Goal: Task Accomplishment & Management: Complete application form

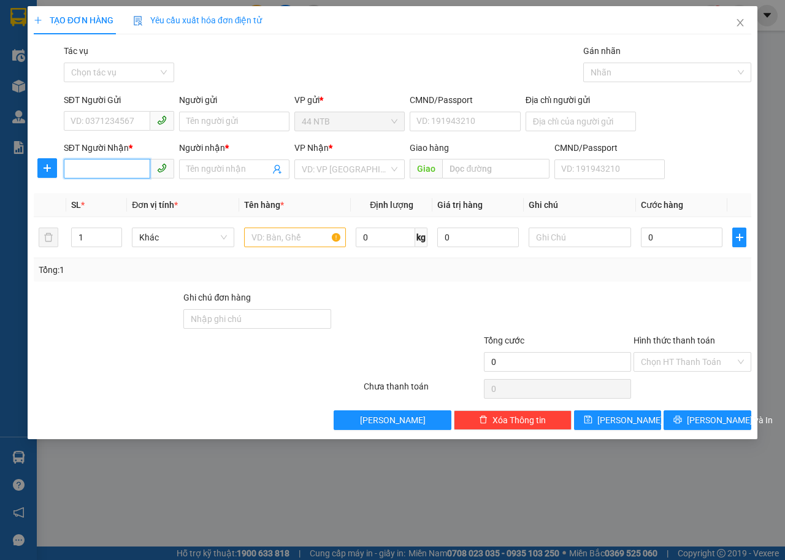
click at [126, 170] on input "SĐT Người Nhận *" at bounding box center [107, 169] width 86 height 20
type input "71515"
click at [137, 188] on div "0909671515 - [PERSON_NAME]" at bounding box center [131, 193] width 121 height 13
type input "53_Tân.[GEOGRAPHIC_DATA]"
type input "0909671515"
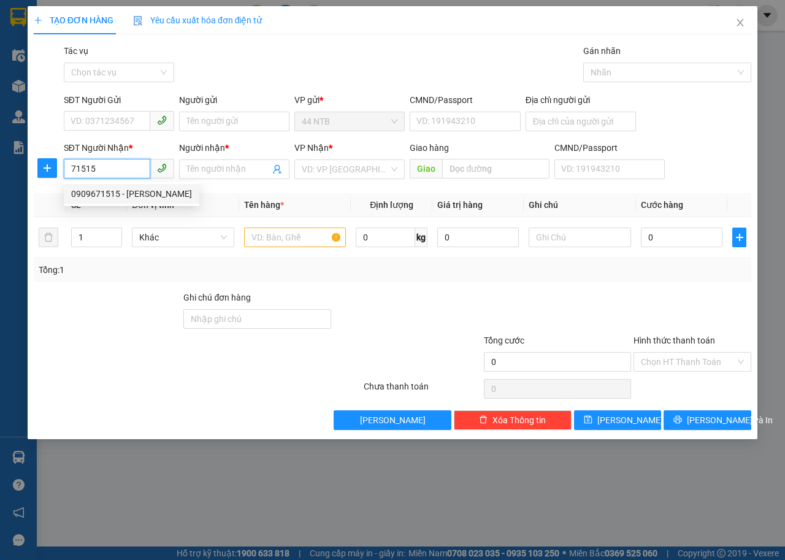
type input "[PERSON_NAME]"
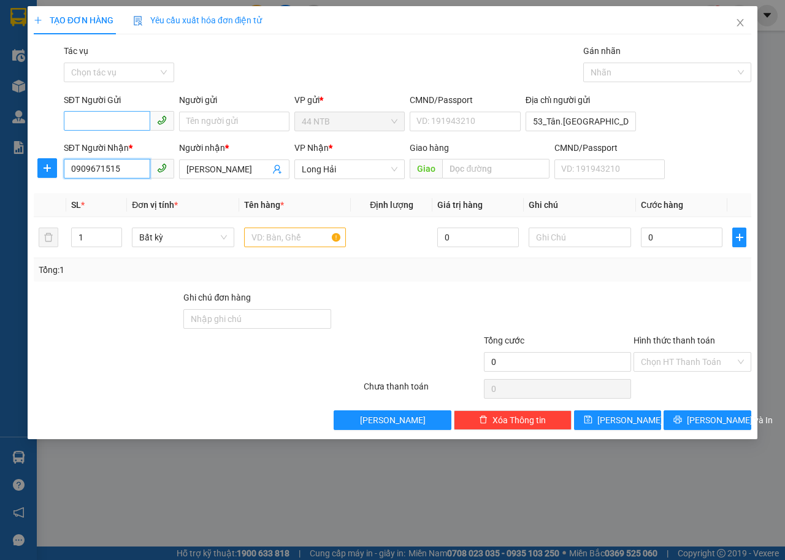
type input "0909671515"
click at [134, 114] on input "SĐT Người Gửi" at bounding box center [107, 121] width 86 height 20
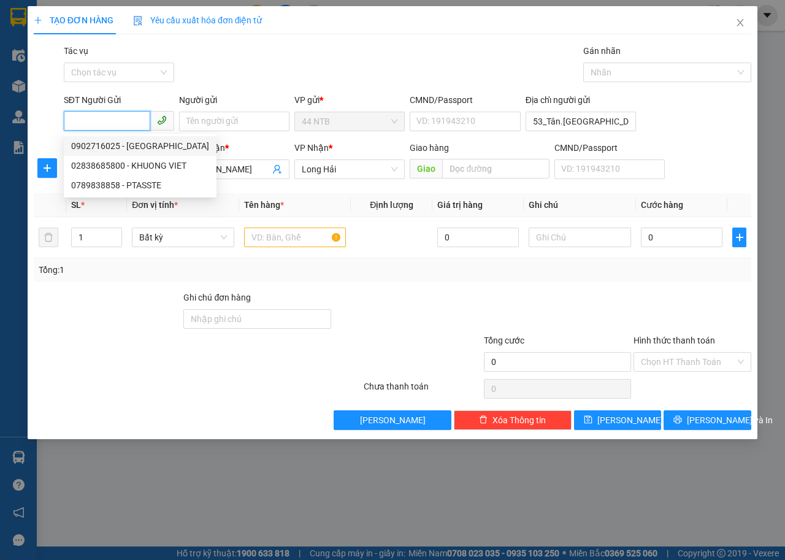
click at [136, 145] on div "0902716025 - [GEOGRAPHIC_DATA]" at bounding box center [140, 145] width 138 height 13
type input "0902716025"
type input "Hà"
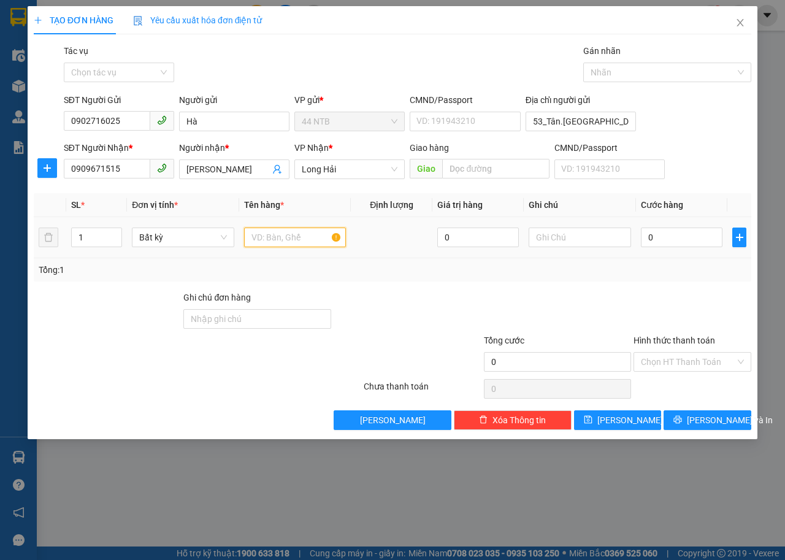
click at [305, 245] on input "text" at bounding box center [295, 237] width 102 height 20
type input "hộp"
click at [676, 237] on input "0" at bounding box center [682, 237] width 82 height 20
type input "3"
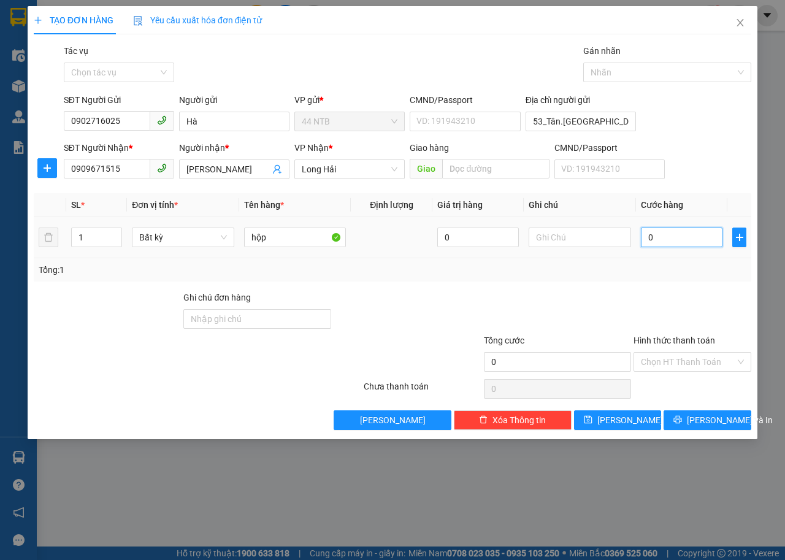
type input "3"
type input "30"
type input "30.000"
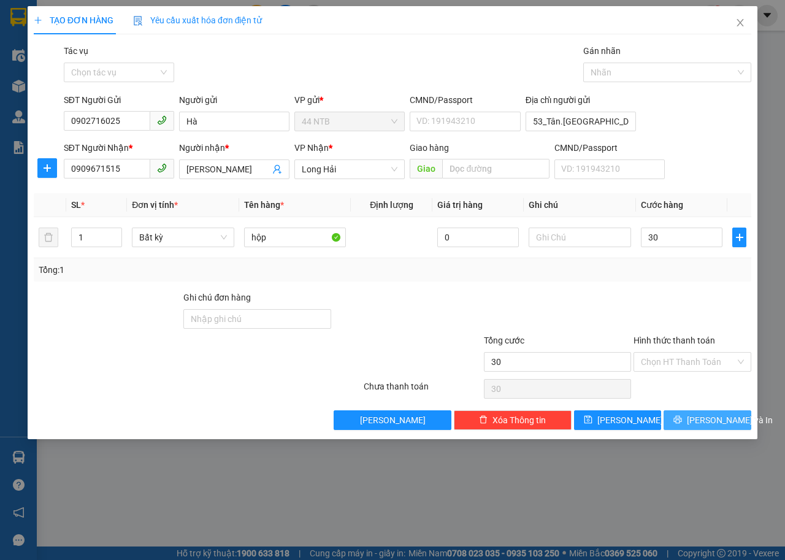
type input "30.000"
click at [717, 416] on span "[PERSON_NAME] và In" at bounding box center [730, 419] width 86 height 13
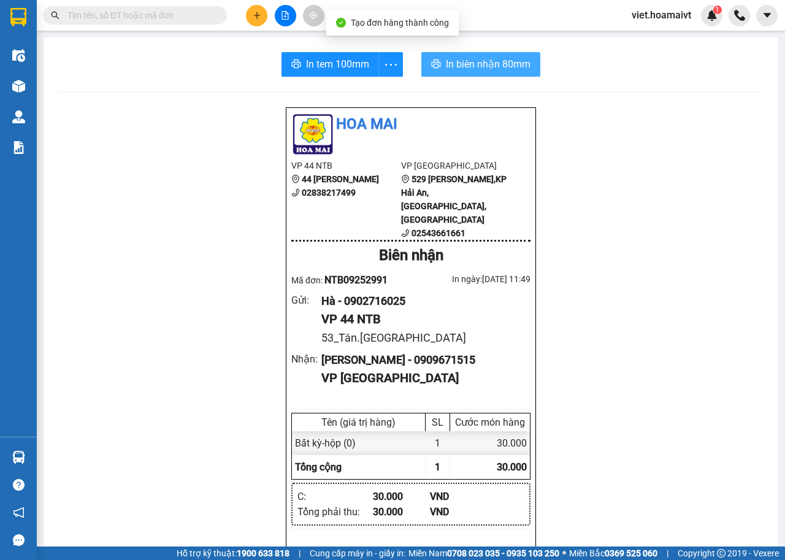
click at [457, 67] on span "In biên nhận 80mm" at bounding box center [488, 63] width 85 height 15
click at [491, 72] on span "In biên nhận 80mm" at bounding box center [488, 63] width 85 height 15
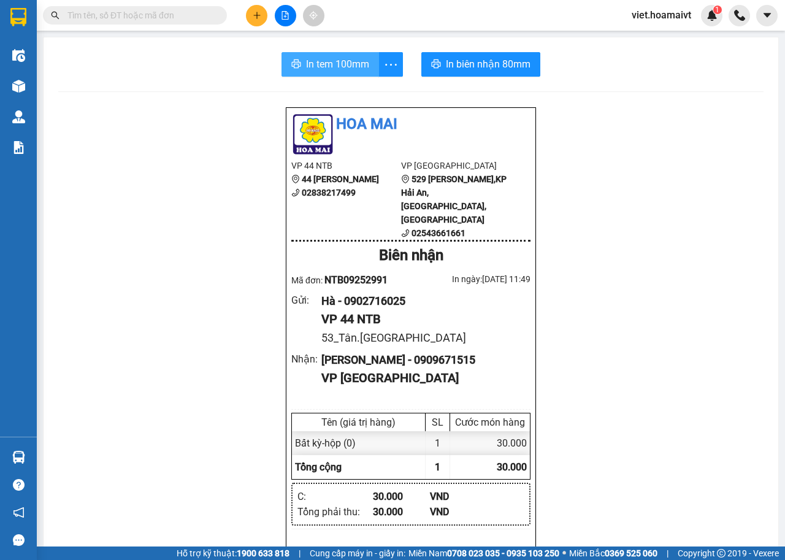
drag, startPoint x: 578, startPoint y: 75, endPoint x: 345, endPoint y: 69, distance: 233.1
click at [345, 69] on span "In tem 100mm" at bounding box center [337, 63] width 63 height 15
click at [261, 22] on button at bounding box center [256, 15] width 21 height 21
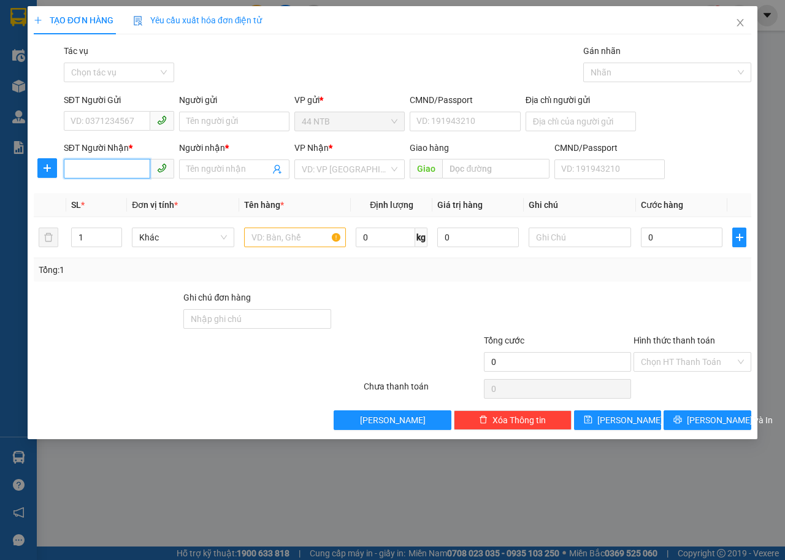
click at [135, 170] on input "SĐT Người Nhận *" at bounding box center [107, 169] width 86 height 20
type input "0962599429"
click at [140, 188] on div "0962599429 - HOÀNG" at bounding box center [119, 193] width 96 height 13
type input "HOÀNG"
type input "0962599429"
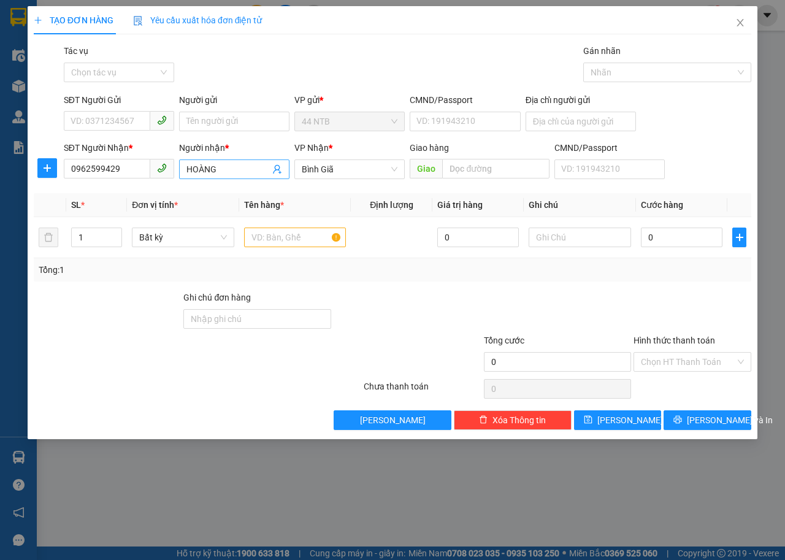
click at [226, 169] on input "HOÀNG" at bounding box center [227, 168] width 83 height 13
type input "Hoàng"
click at [316, 240] on input "text" at bounding box center [295, 237] width 102 height 20
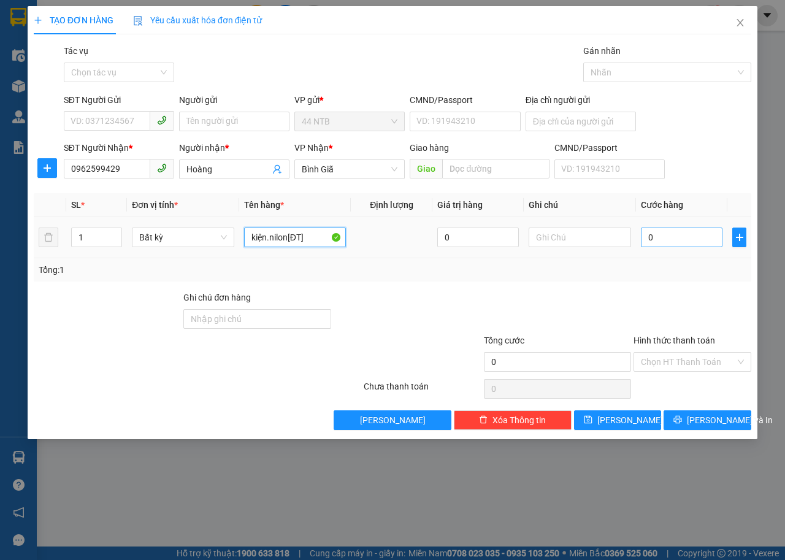
type input "kiện.nilon[ĐT]"
click at [682, 238] on input "0" at bounding box center [682, 237] width 82 height 20
type input "3"
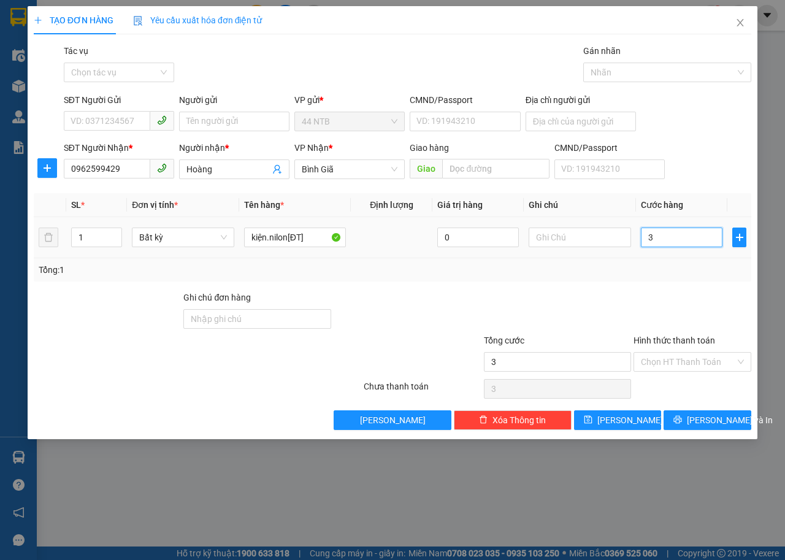
type input "30"
type input "30.000"
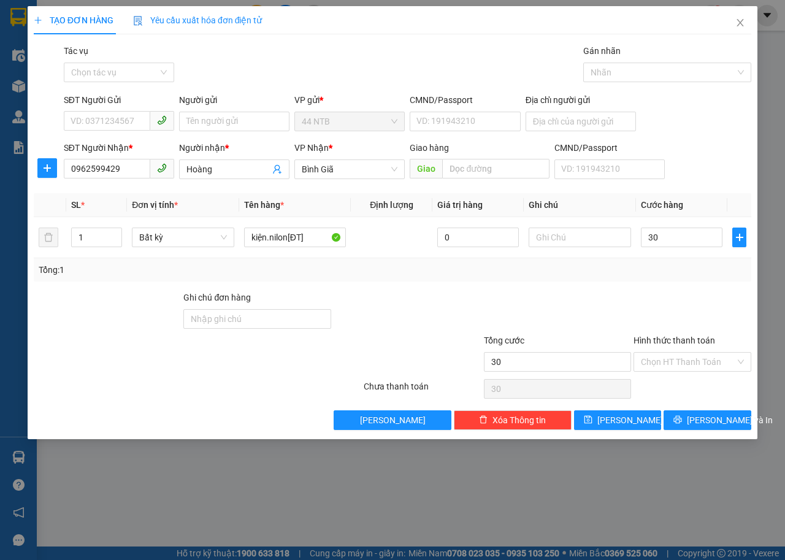
type input "30.000"
click at [115, 110] on div "SĐT Người Gửi" at bounding box center [119, 102] width 110 height 18
click at [118, 113] on input "SĐT Người Gửi" at bounding box center [107, 121] width 86 height 20
type input "0932616808"
click at [135, 147] on div "0932616808 - Khôi" at bounding box center [119, 145] width 96 height 13
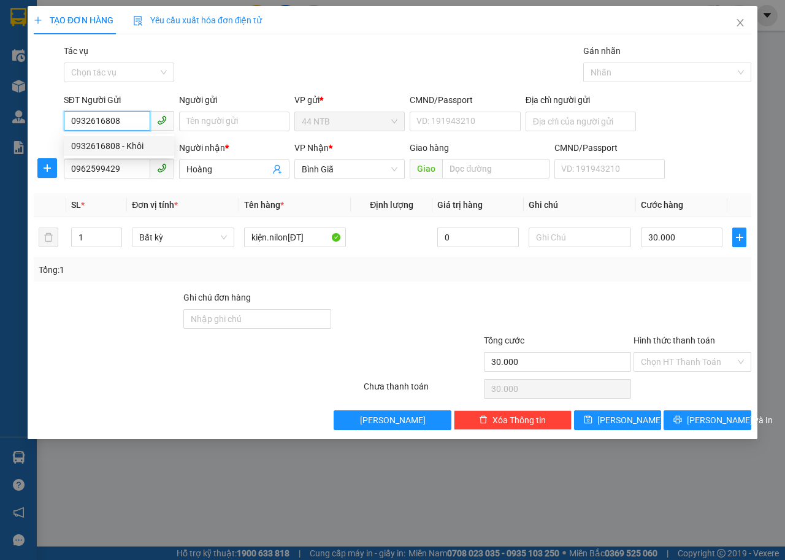
type input "Khôi"
type input "079090013800"
type input "0932616808"
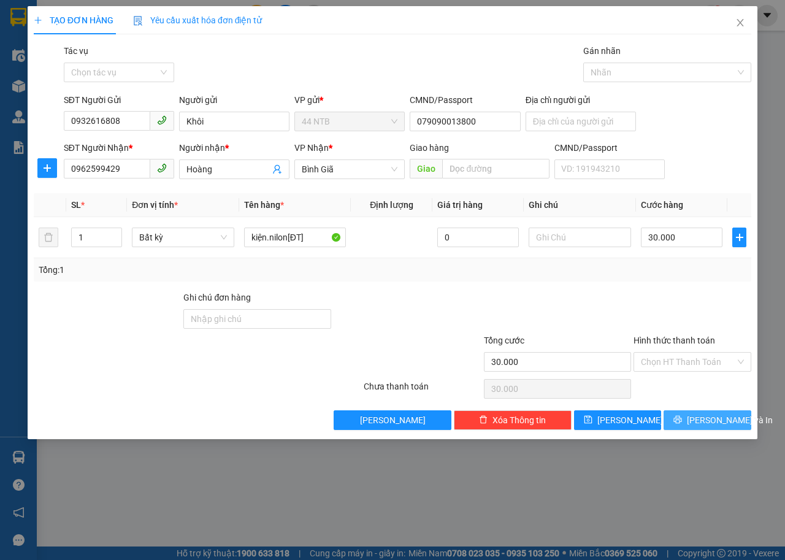
click at [682, 421] on button "[PERSON_NAME] và In" at bounding box center [707, 420] width 88 height 20
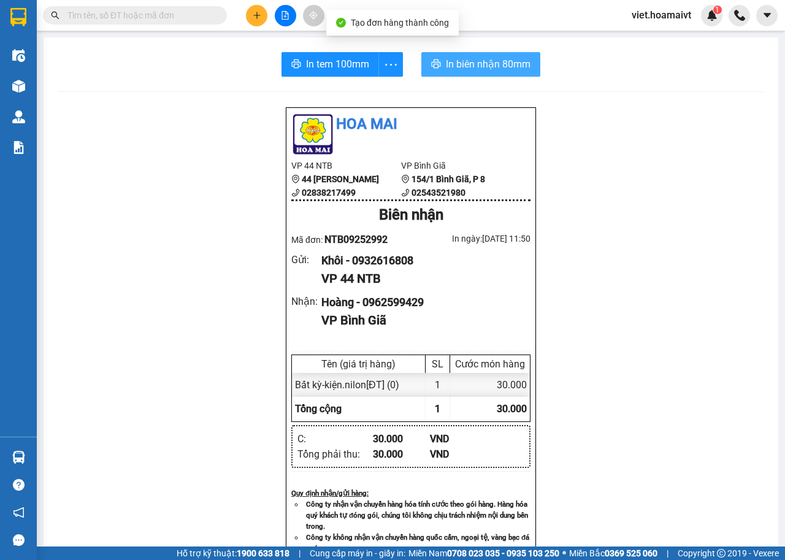
click at [456, 66] on span "In biên nhận 80mm" at bounding box center [488, 63] width 85 height 15
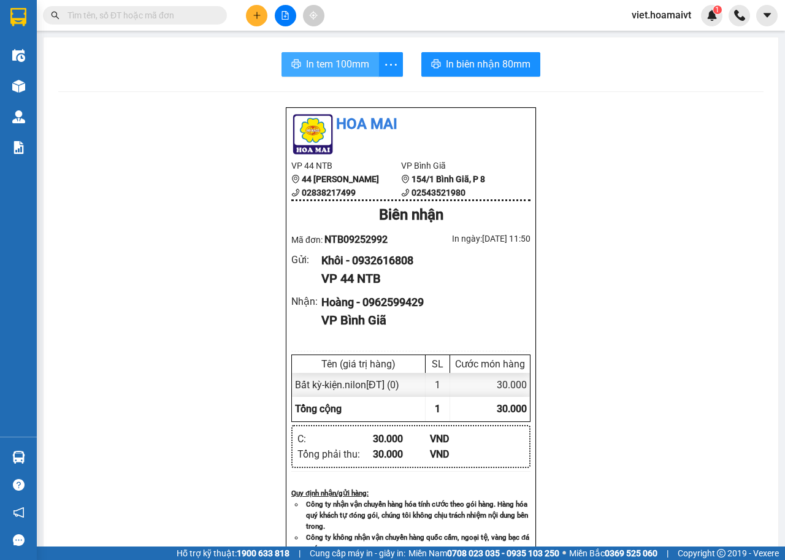
click at [332, 65] on span "In tem 100mm" at bounding box center [337, 63] width 63 height 15
